Goal: Task Accomplishment & Management: Complete application form

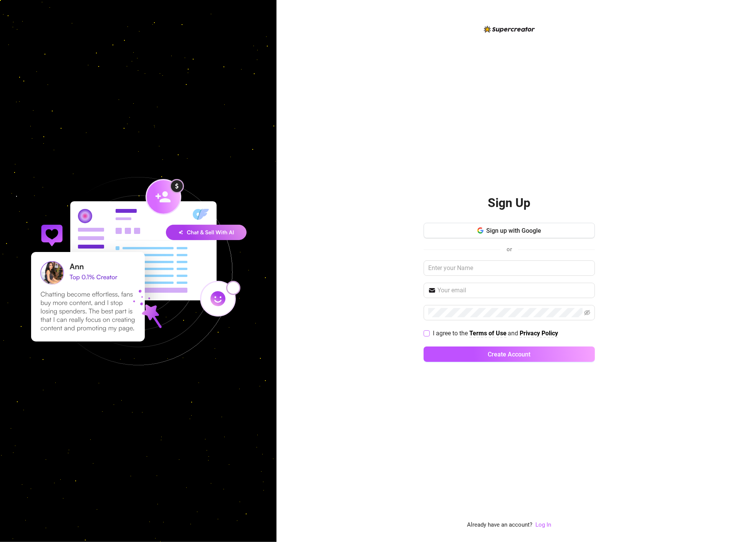
click at [428, 334] on input "I agree to the Terms of Use and Privacy Policy" at bounding box center [426, 332] width 5 height 5
checkbox input "true"
click at [476, 271] on input "text" at bounding box center [509, 268] width 171 height 15
click at [485, 261] on input "text" at bounding box center [509, 268] width 171 height 15
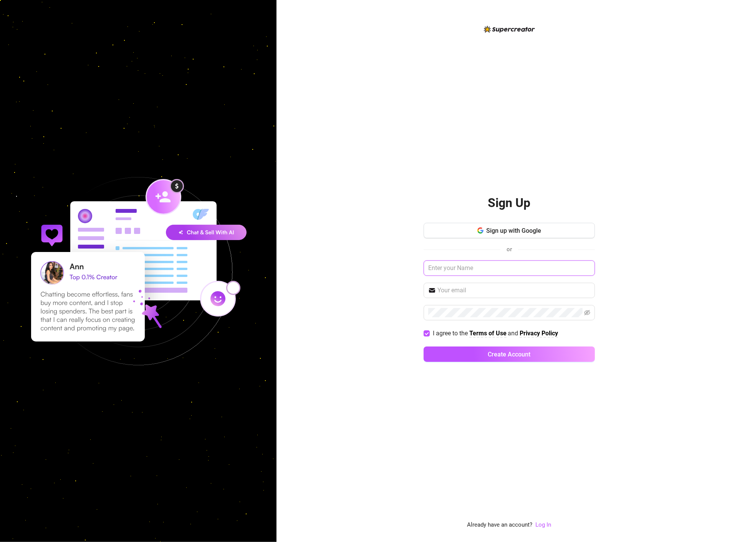
click at [485, 264] on input "text" at bounding box center [509, 268] width 171 height 15
type input "[PERSON_NAME]"
type input "info@uqt.agency"
click at [464, 360] on button "Create Account" at bounding box center [509, 354] width 171 height 15
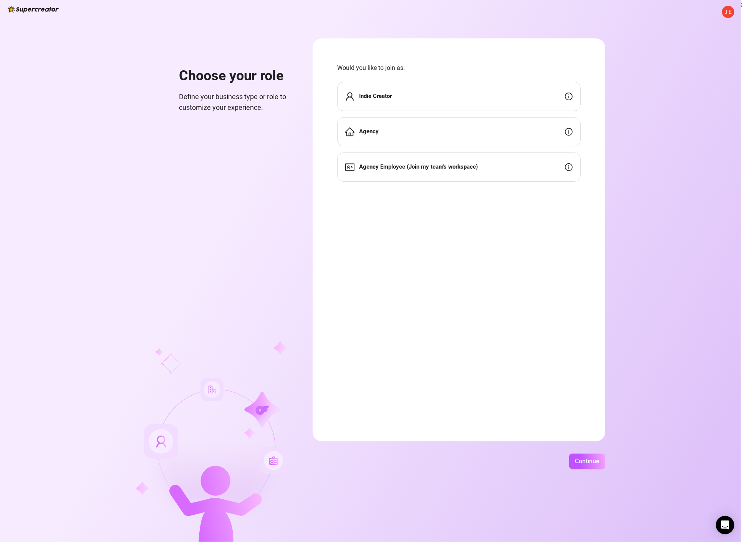
click at [450, 128] on div "Agency" at bounding box center [459, 131] width 244 height 29
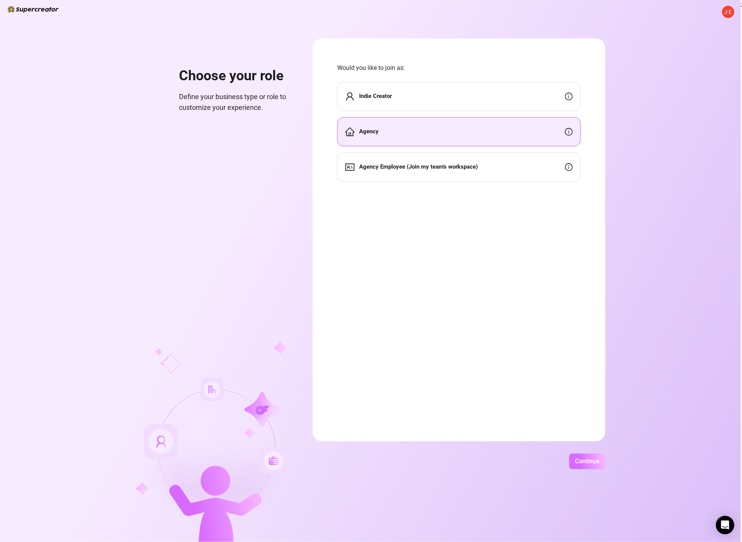
click at [594, 463] on span "Continue" at bounding box center [587, 461] width 25 height 7
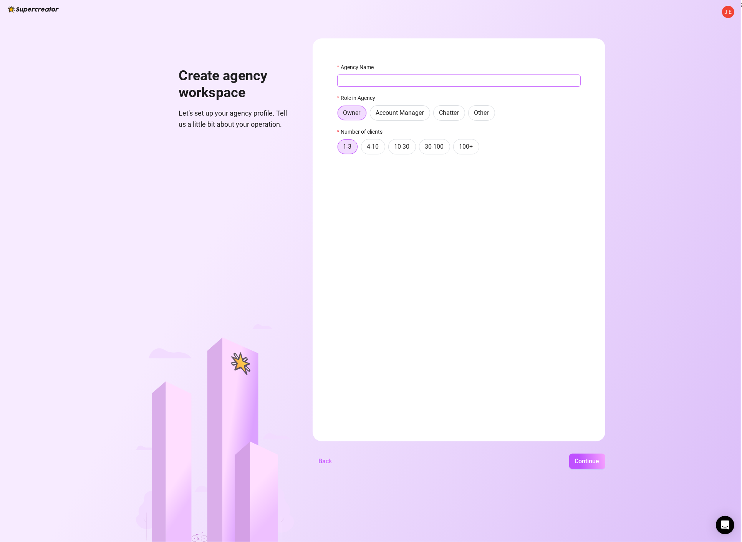
click at [377, 84] on input "Agency Name" at bounding box center [459, 81] width 244 height 12
type input "UQT"
click at [394, 205] on form "Agency Name UQT Role in Agency Owner Account Manager Chatter Other Number of cl…" at bounding box center [459, 239] width 293 height 403
click at [385, 117] on label "Account Manager" at bounding box center [400, 112] width 60 height 15
click at [372, 115] on input "Account Manager" at bounding box center [372, 115] width 0 height 0
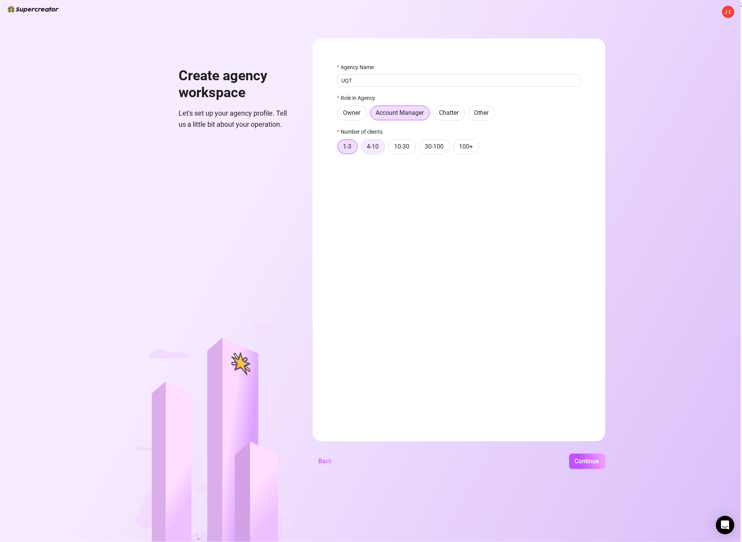
click at [373, 149] on span "4-10" at bounding box center [373, 146] width 12 height 7
click at [364, 149] on input "4-10" at bounding box center [364, 149] width 0 height 0
click at [586, 462] on span "Continue" at bounding box center [587, 461] width 25 height 7
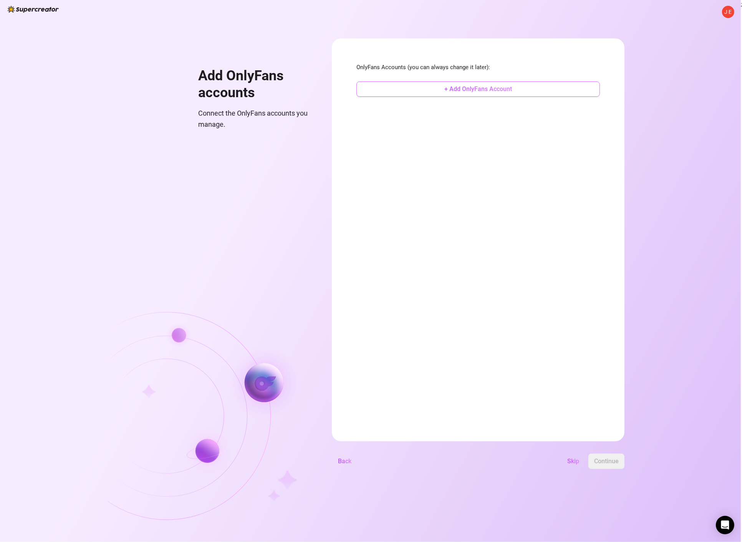
click at [414, 86] on button "+ Add OnlyFans Account" at bounding box center [479, 88] width 244 height 15
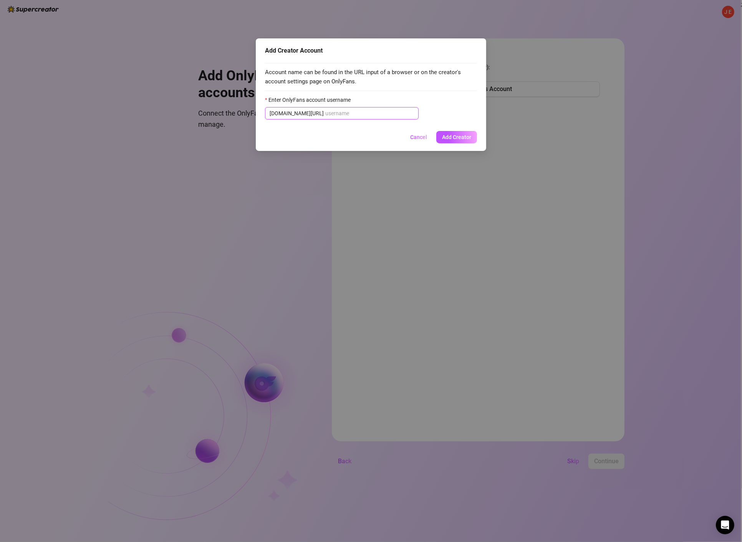
paste input "esmegenevieve"
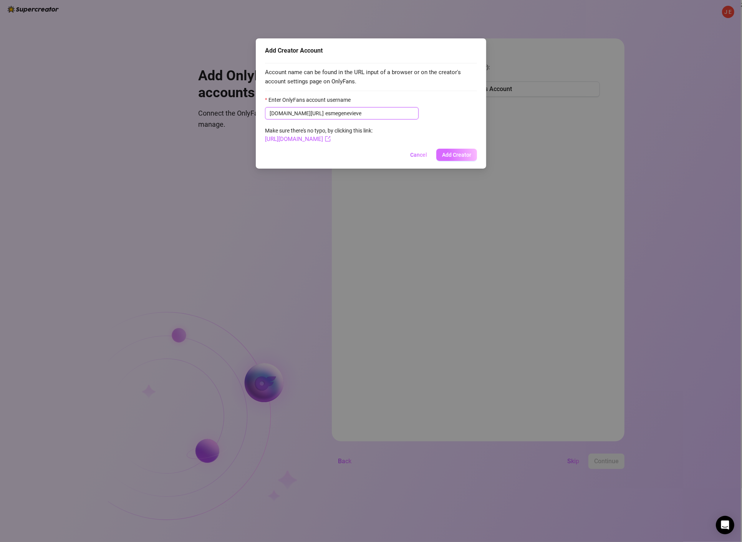
type input "esmegenevieve"
click at [463, 154] on span "Add Creator" at bounding box center [456, 155] width 29 height 6
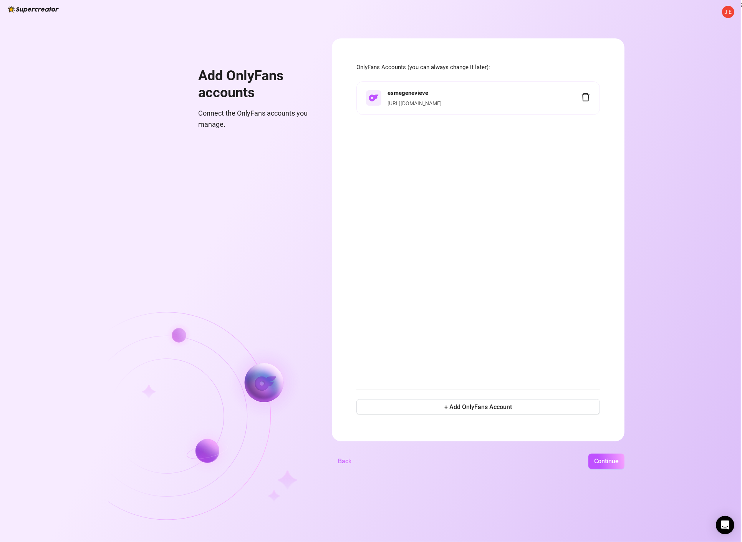
click at [420, 102] on link "https://onlyfans.com/esmegenevieve" at bounding box center [415, 103] width 54 height 6
click at [445, 212] on div "esmegenevieve https://onlyfans.com/esmegenevieve" at bounding box center [479, 230] width 244 height 299
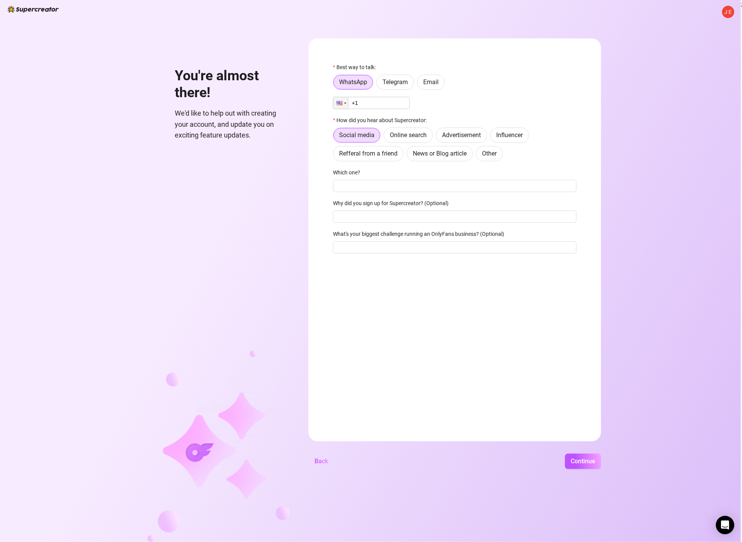
click at [365, 105] on input "+1" at bounding box center [371, 103] width 77 height 12
click at [348, 101] on div at bounding box center [340, 103] width 15 height 12
click at [345, 101] on div at bounding box center [341, 103] width 15 height 12
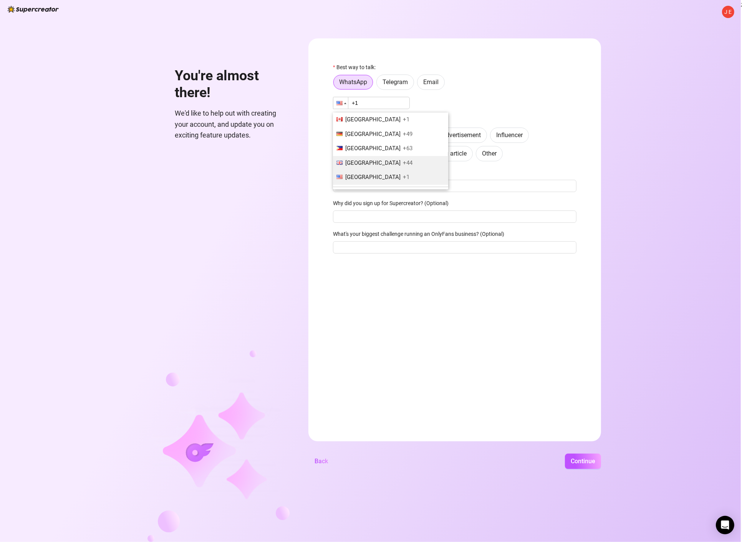
click at [369, 165] on span "[GEOGRAPHIC_DATA]" at bounding box center [372, 162] width 55 height 7
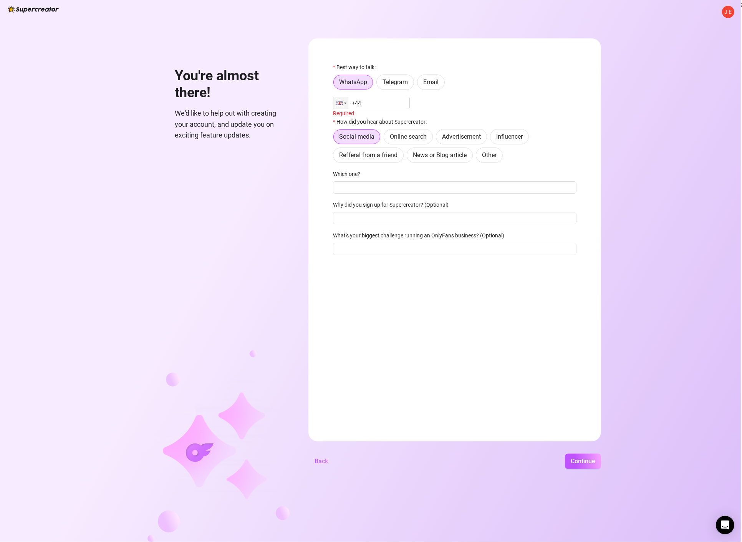
click at [373, 102] on input "+44" at bounding box center [371, 103] width 77 height 12
type input "[PHONE_NUMBER]"
click at [523, 129] on label "Influencer" at bounding box center [509, 135] width 39 height 15
click at [493, 137] on input "Influencer" at bounding box center [493, 137] width 0 height 0
click at [369, 186] on input "Which one?" at bounding box center [455, 186] width 244 height 12
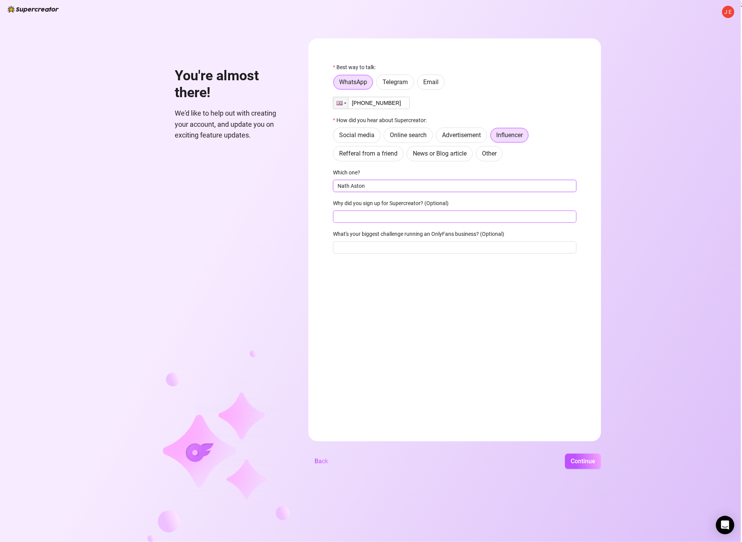
type input "Nath Aston"
click at [404, 219] on input "Why did you sign up for Supercreator? (Optional)" at bounding box center [455, 217] width 244 height 12
type input "Chatting help"
type input "F"
type input "Time management"
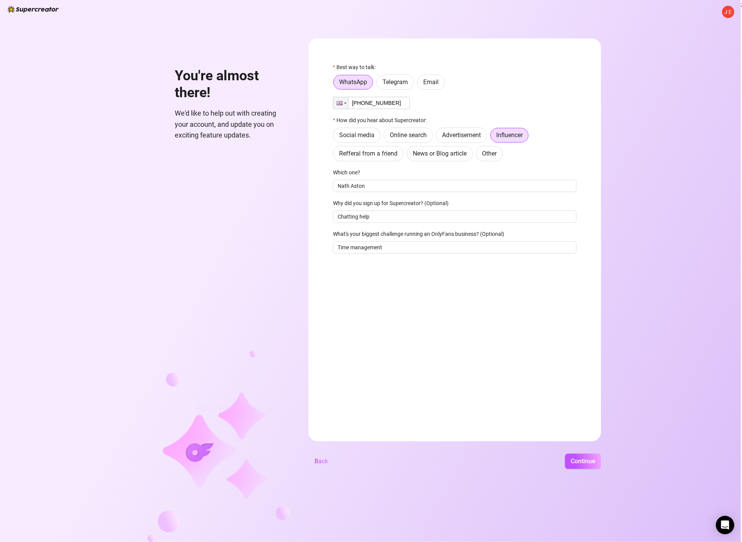
click at [479, 313] on form "Best way to talk: WhatsApp Telegram Email Phone [PHONE_NUMBER] How did you hear…" at bounding box center [455, 239] width 293 height 403
click at [593, 476] on div "[PERSON_NAME] You're almost there! We'd like to help out with creating your acc…" at bounding box center [370, 271] width 741 height 542
click at [593, 458] on span "Continue" at bounding box center [583, 461] width 25 height 7
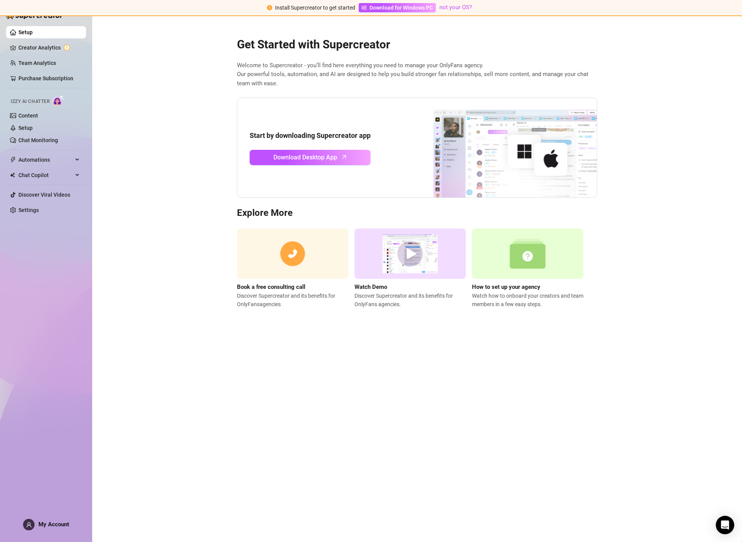
click at [394, 244] on img at bounding box center [410, 254] width 111 height 50
drag, startPoint x: 428, startPoint y: 420, endPoint x: 427, endPoint y: 409, distance: 10.8
click at [428, 420] on main "Get Started with Supercreator Welcome to Supercreator - you’ll find here everyt…" at bounding box center [417, 279] width 650 height 526
click at [517, 269] on img at bounding box center [527, 254] width 111 height 50
click at [298, 160] on span "Download Desktop App" at bounding box center [306, 158] width 64 height 10
